Goal: Task Accomplishment & Management: Use online tool/utility

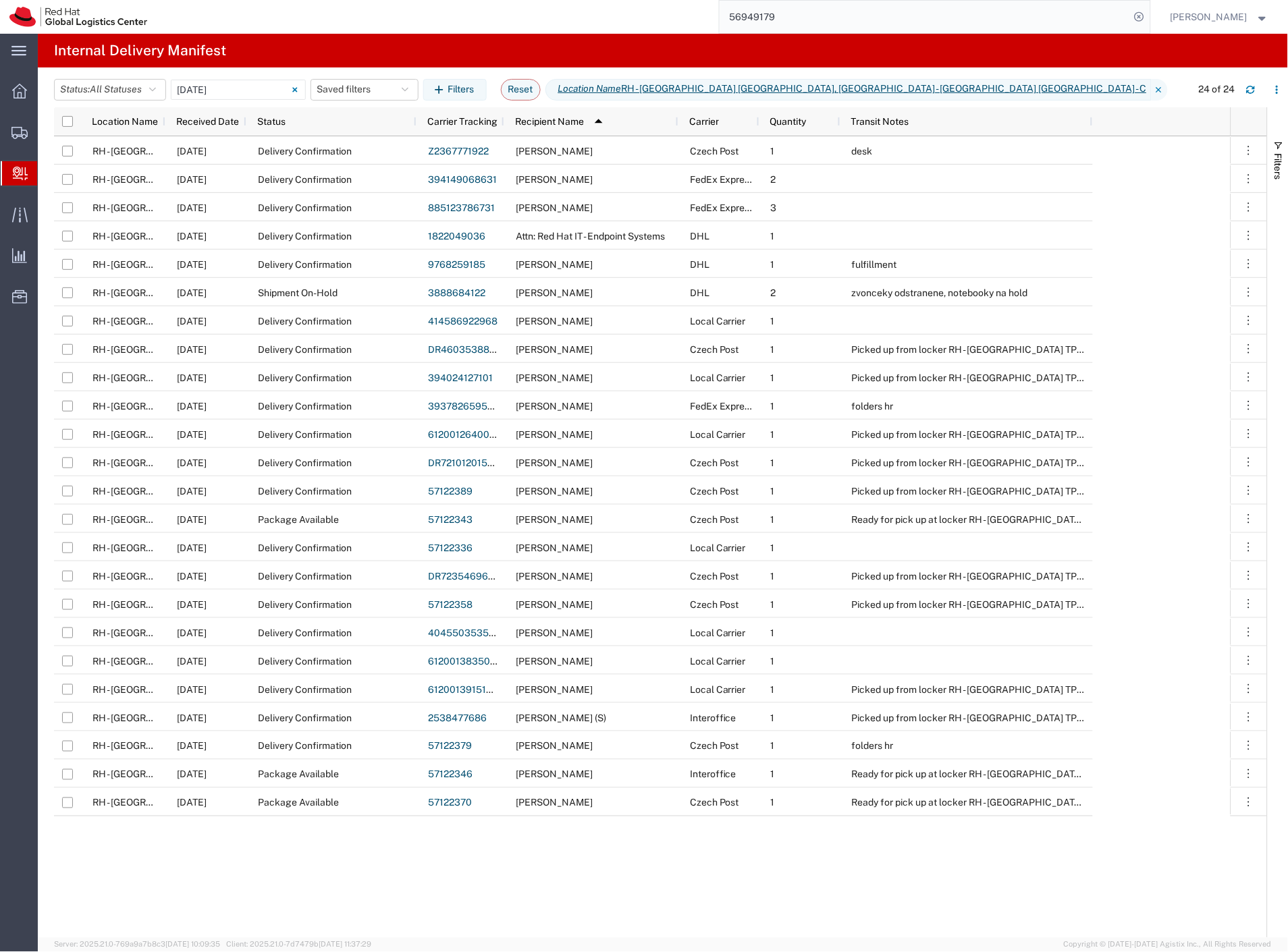
click at [0, 0] on span "Create Delivery" at bounding box center [0, 0] width 0 height 0
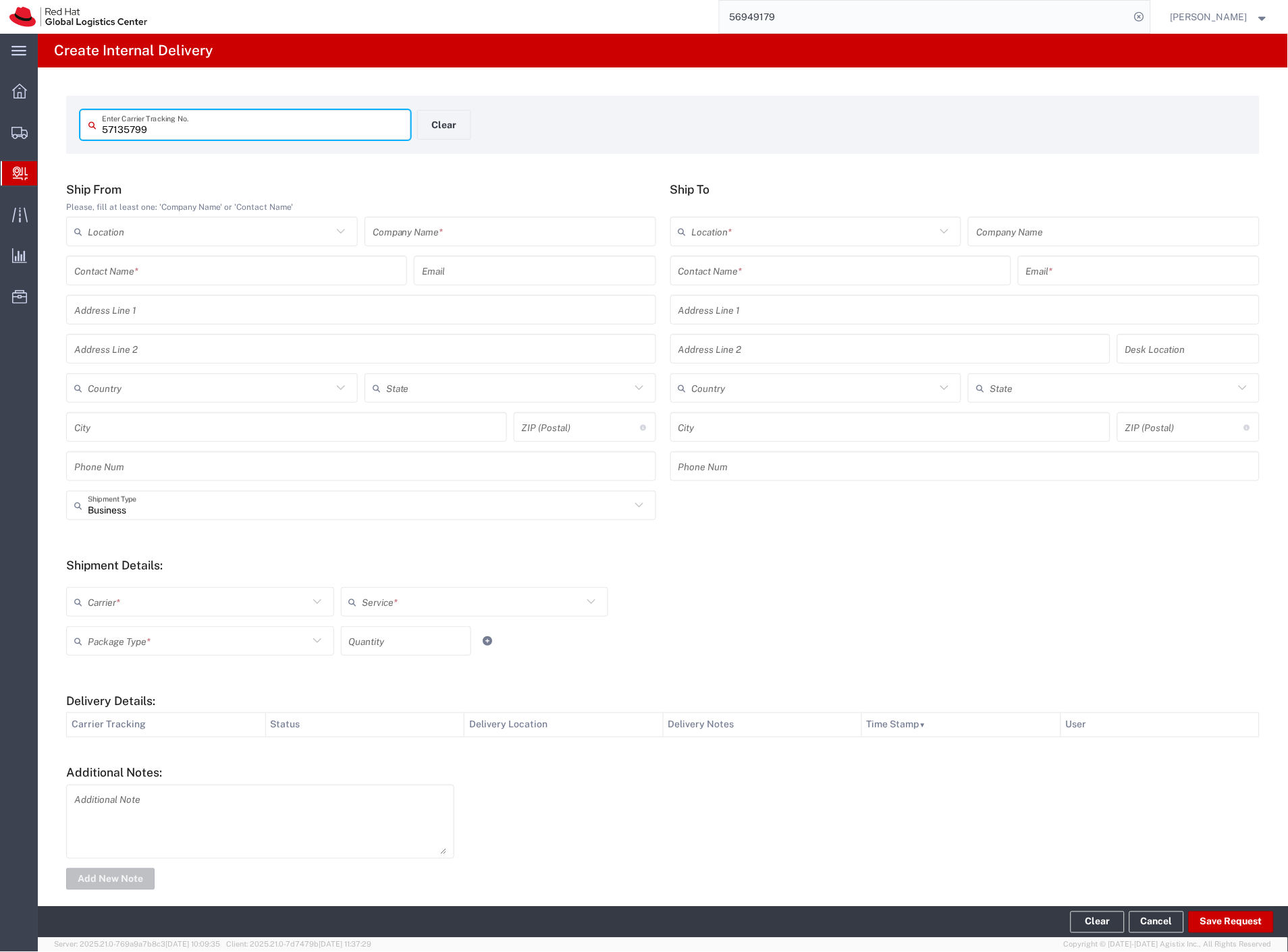
type input "57135799"
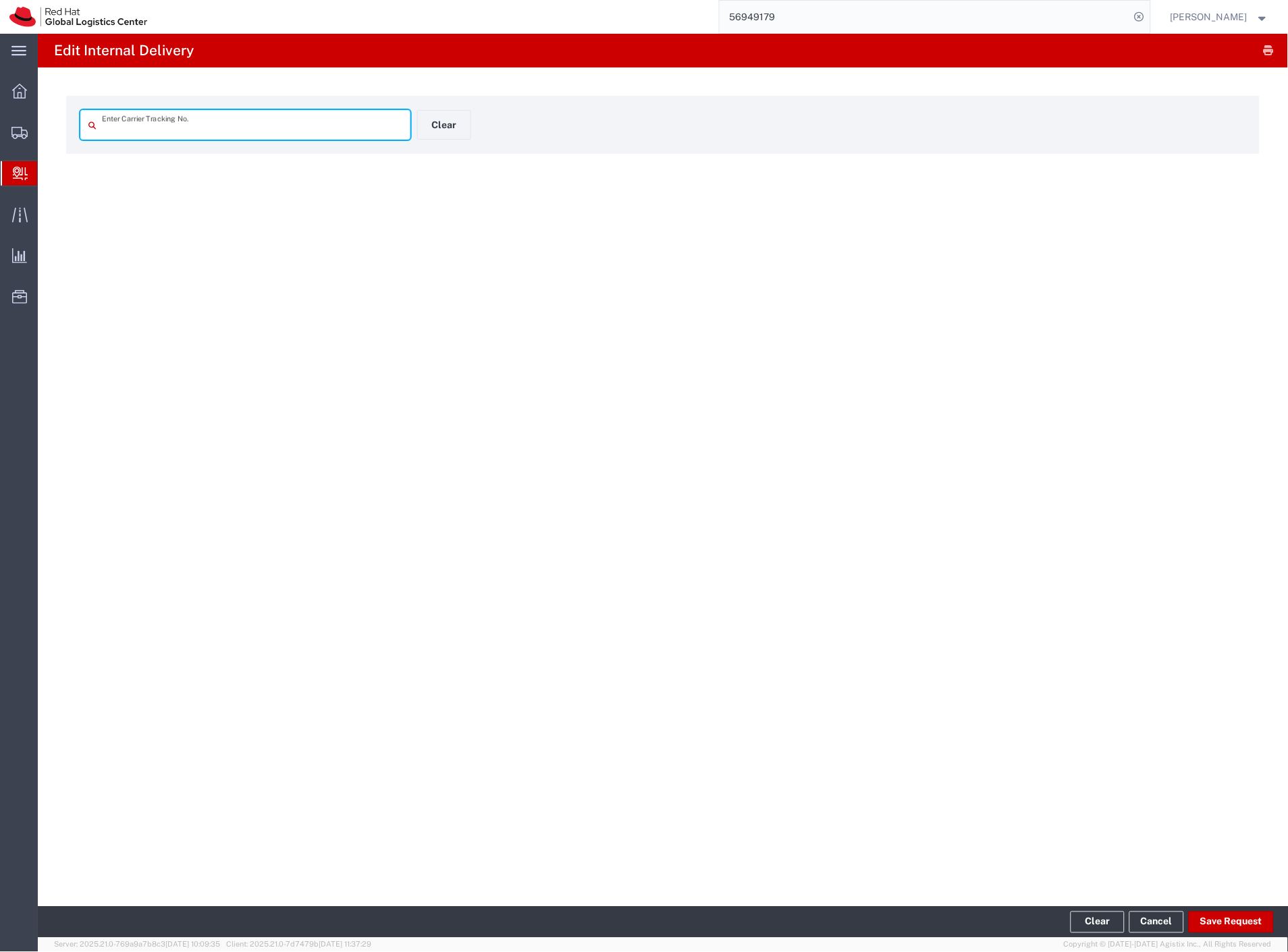
type input "57135799"
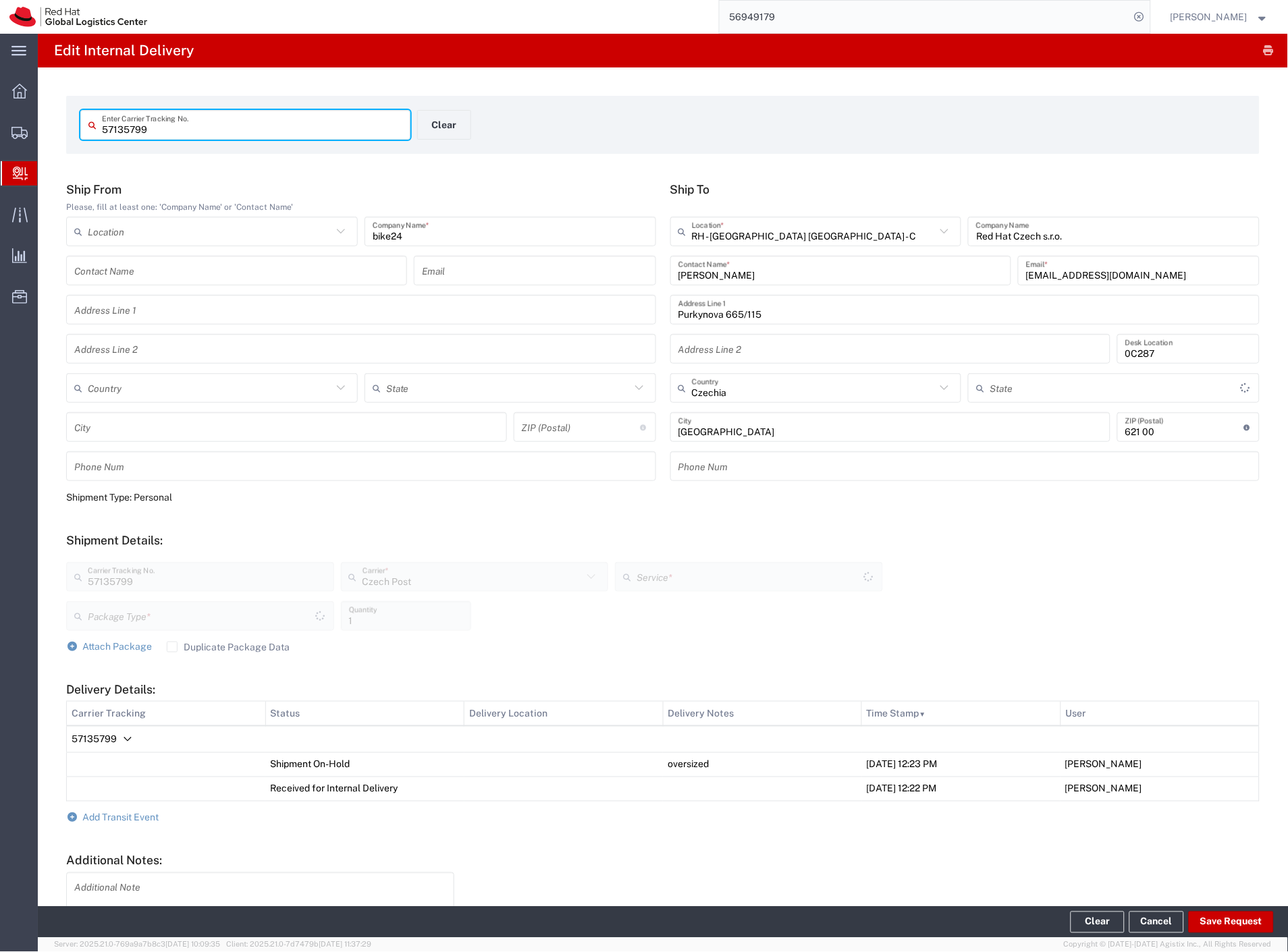
type input "Your Packaging"
type input "Ground"
click at [130, 816] on span "Add Transit Event" at bounding box center [121, 817] width 76 height 11
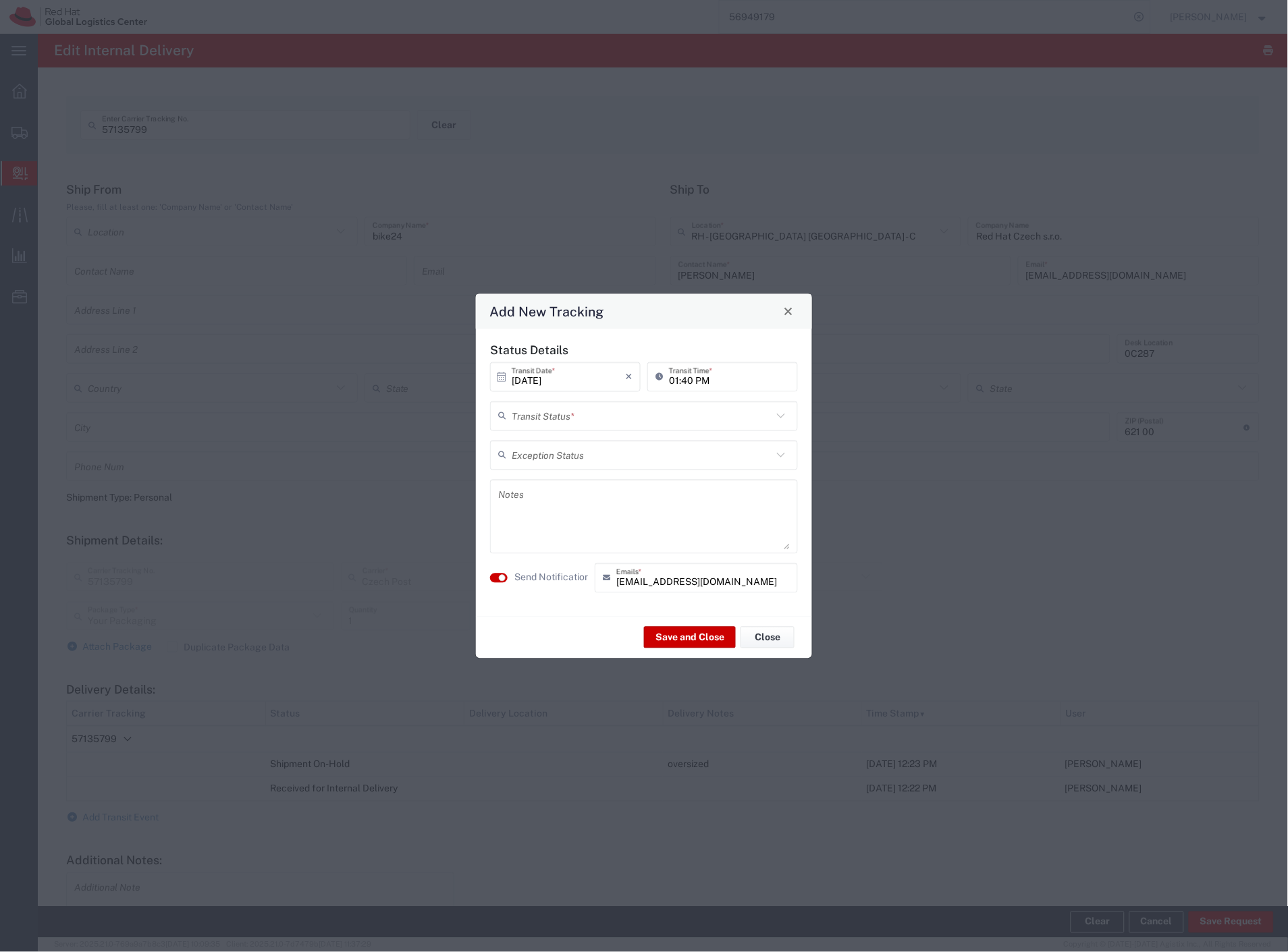
click at [665, 421] on input "text" at bounding box center [641, 416] width 261 height 24
click at [631, 447] on span "Delivery Confirmation" at bounding box center [644, 450] width 306 height 21
type input "Delivery Confirmation"
click at [542, 568] on agx-switch-control "Send Notification" at bounding box center [539, 577] width 105 height 29
click at [565, 581] on label "Send Notification" at bounding box center [552, 577] width 76 height 14
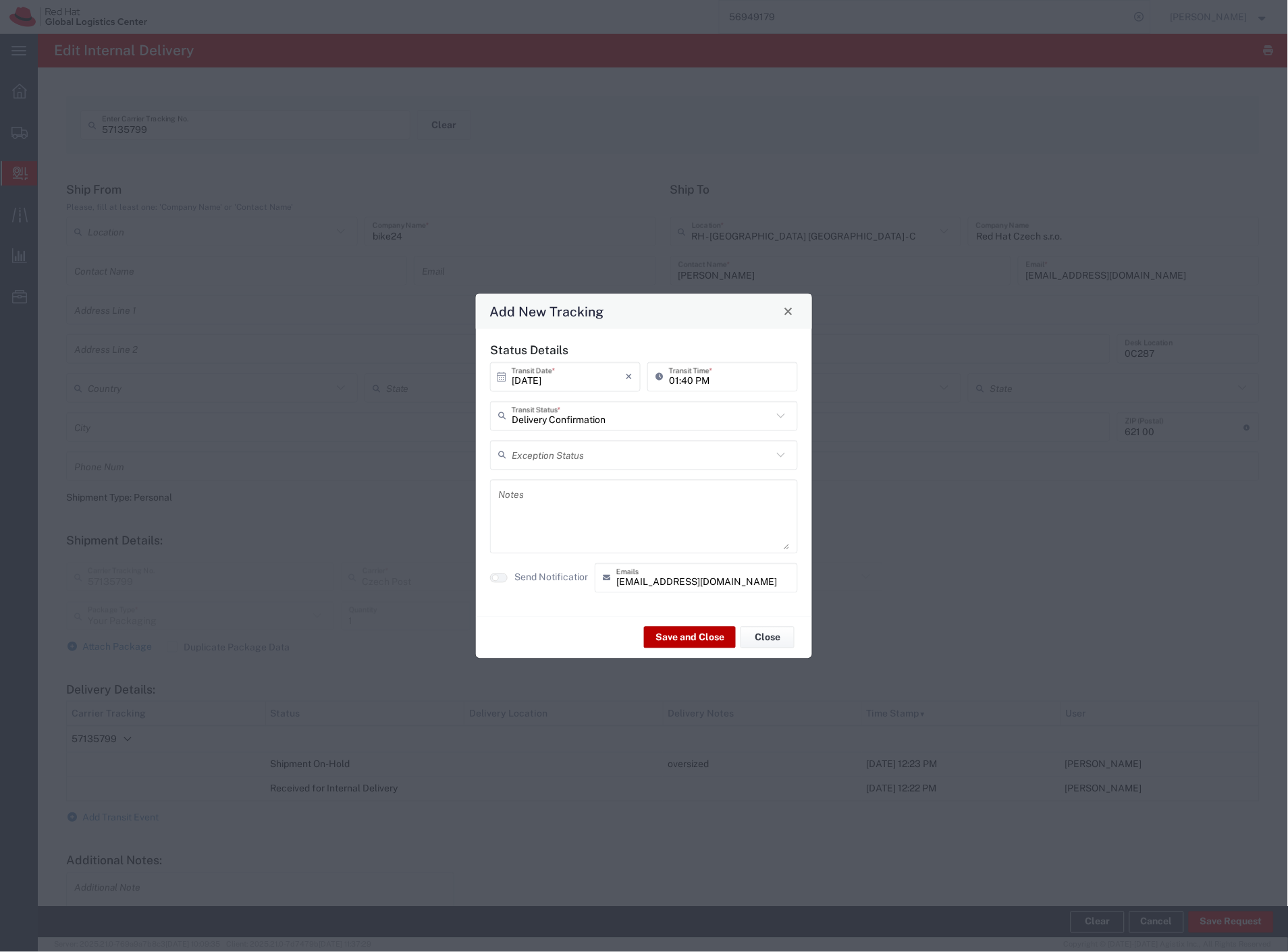
click at [674, 643] on button "Save and Close" at bounding box center [689, 638] width 91 height 21
